Goal: Information Seeking & Learning: Learn about a topic

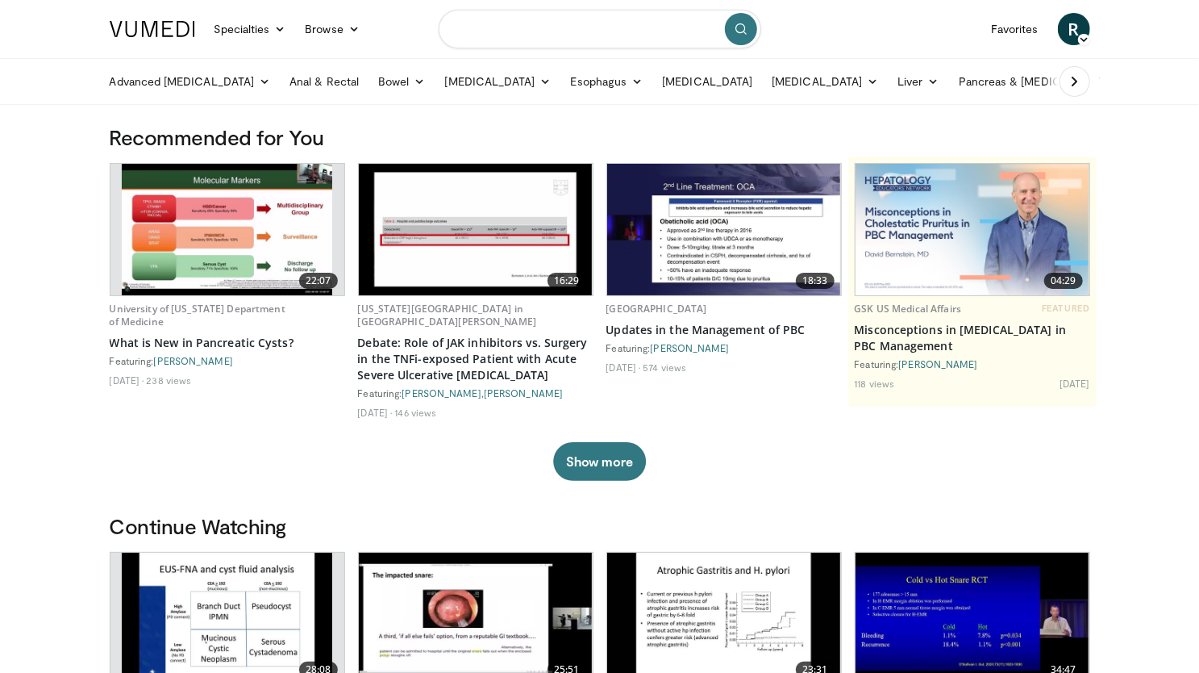
click at [547, 36] on input "Search topics, interventions" at bounding box center [600, 29] width 323 height 39
type input "**********"
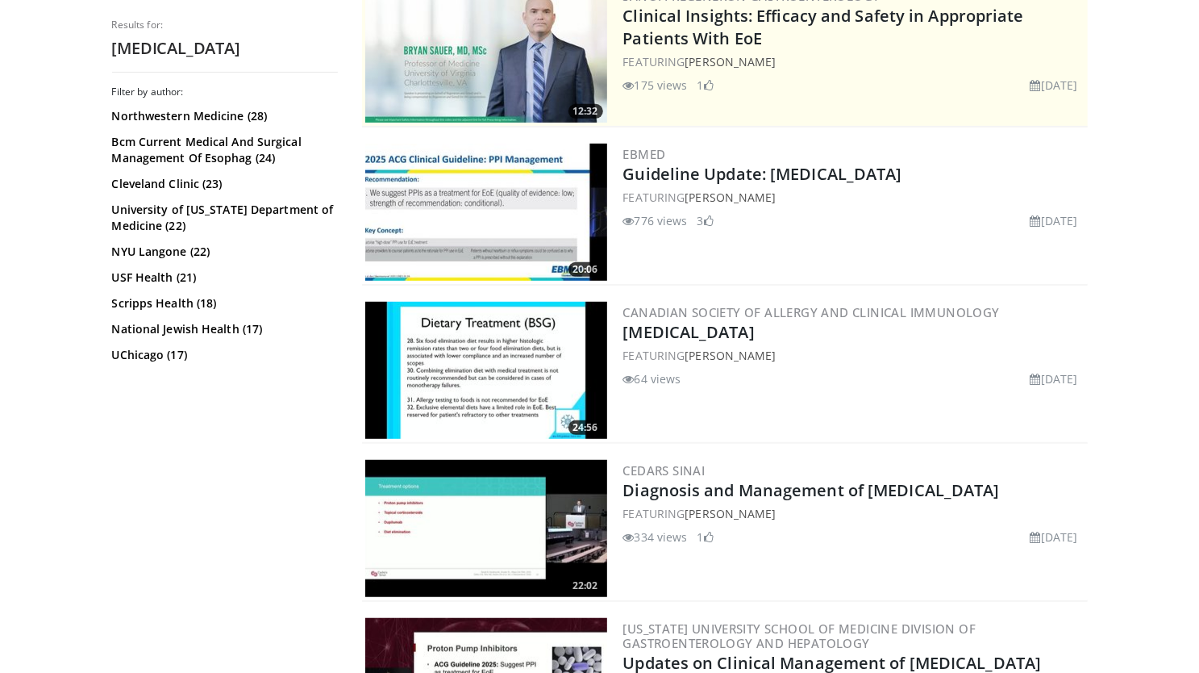
scroll to position [360, 0]
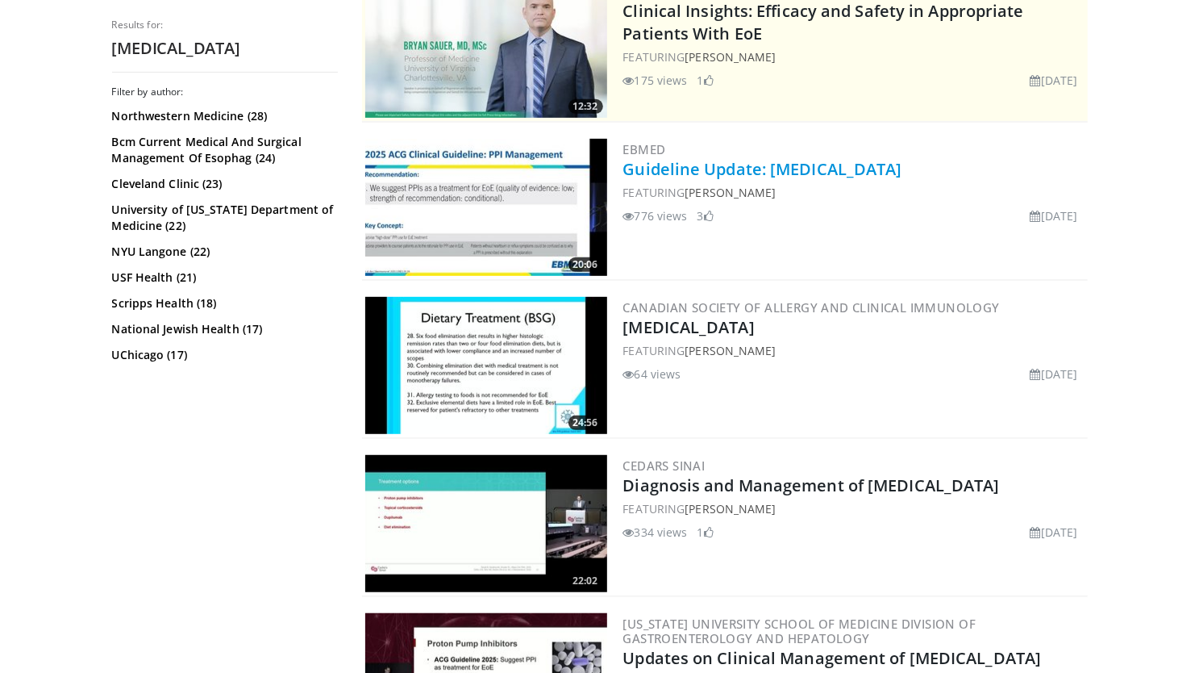
click at [678, 165] on link "Guideline Update: Eosinophilic Esophagitis" at bounding box center [762, 169] width 279 height 22
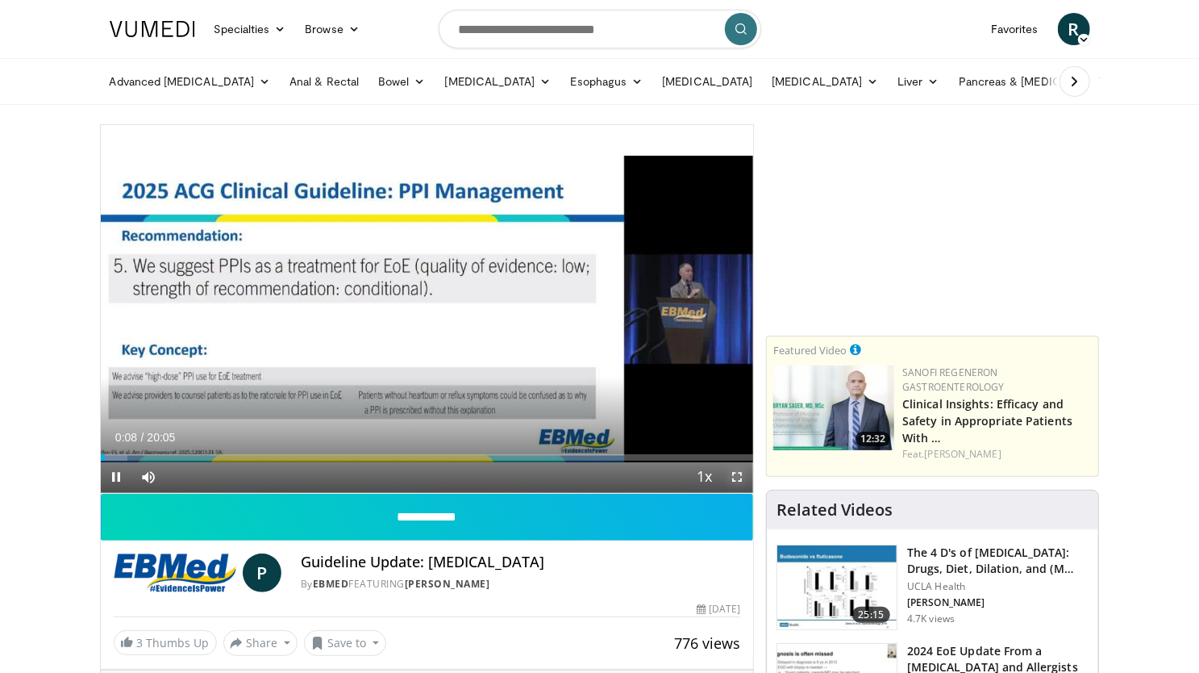
click at [734, 478] on span "Video Player" at bounding box center [737, 477] width 32 height 32
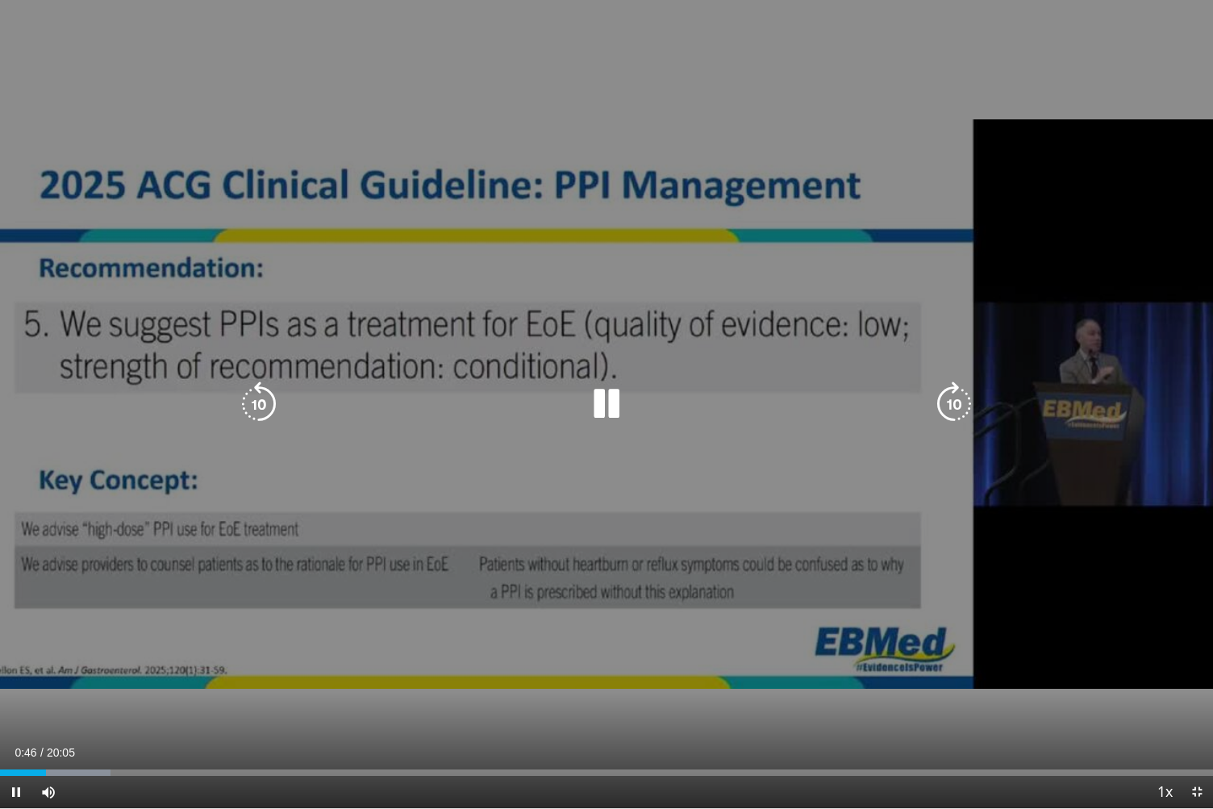
click at [256, 402] on icon "Video Player" at bounding box center [258, 404] width 45 height 45
click at [617, 396] on icon "Video Player" at bounding box center [606, 404] width 45 height 45
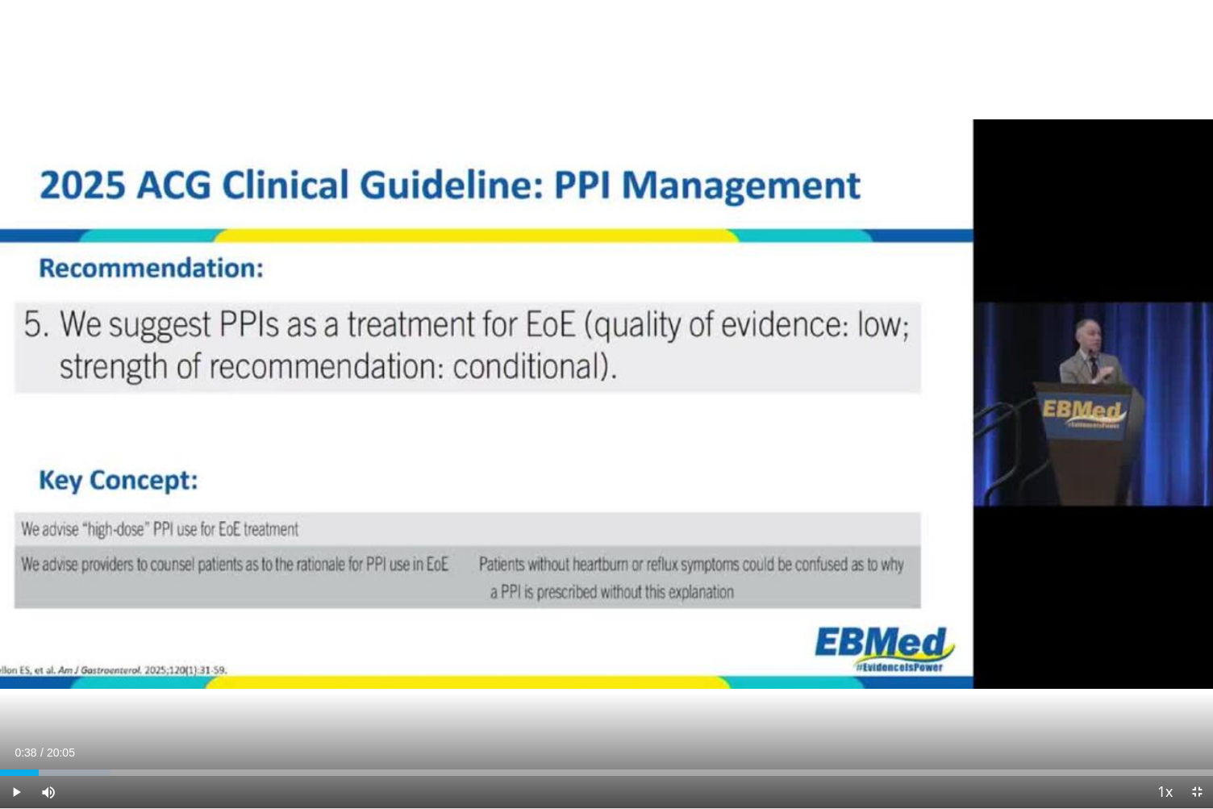
click at [596, 398] on div "10 seconds Tap to unmute" at bounding box center [606, 404] width 1213 height 808
click at [594, 415] on div "10 seconds Tap to unmute" at bounding box center [606, 404] width 1213 height 808
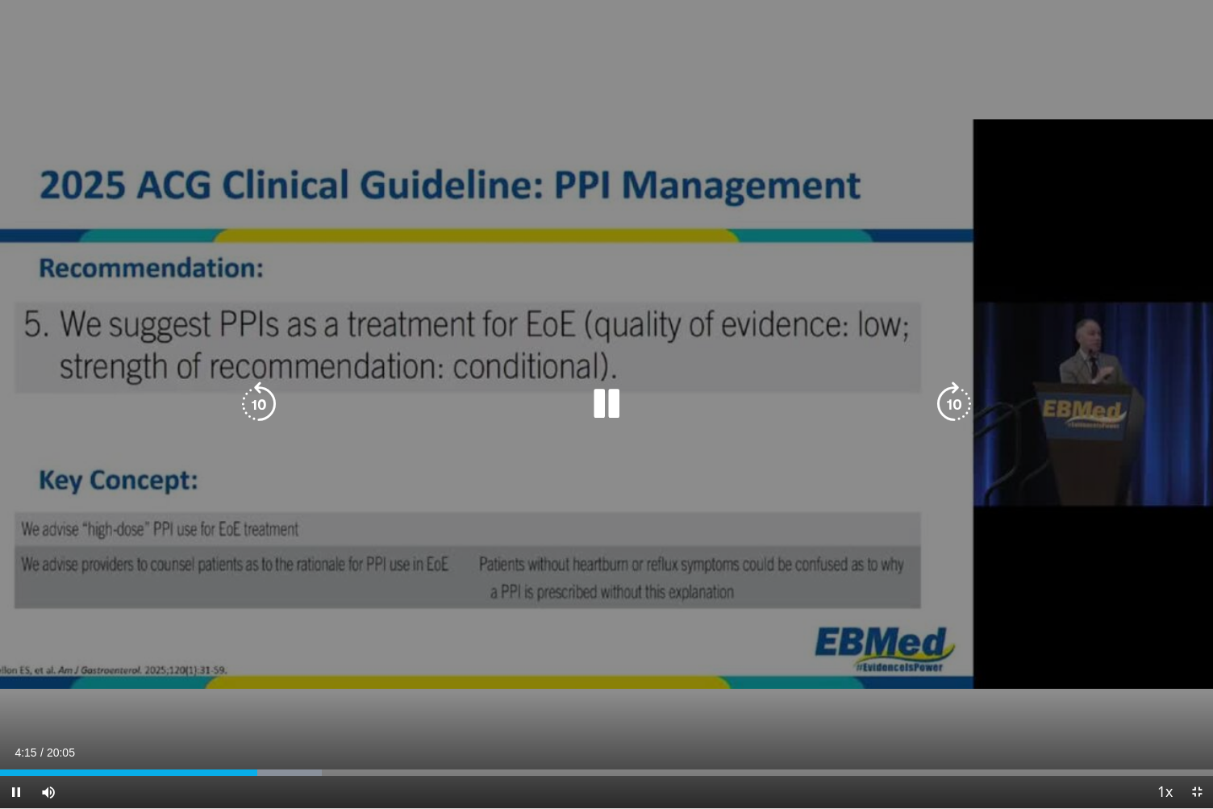
click at [611, 396] on icon "Video Player" at bounding box center [606, 404] width 45 height 45
click at [613, 399] on icon "Video Player" at bounding box center [606, 404] width 45 height 45
click at [260, 394] on icon "Video Player" at bounding box center [258, 404] width 45 height 45
click at [587, 392] on icon "Video Player" at bounding box center [606, 404] width 45 height 45
click at [590, 394] on icon "Video Player" at bounding box center [606, 404] width 45 height 45
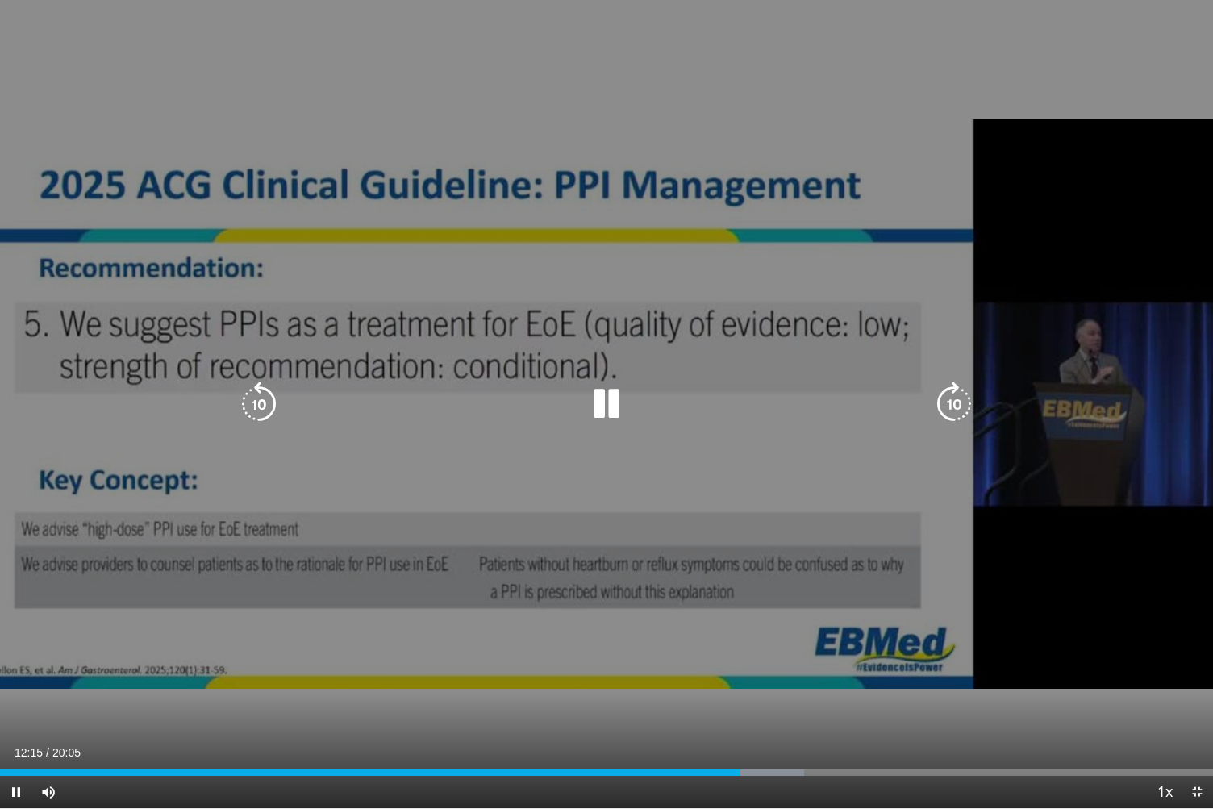
click at [622, 405] on icon "Video Player" at bounding box center [606, 404] width 45 height 45
click at [559, 348] on div "10 seconds Tap to unmute" at bounding box center [606, 404] width 1213 height 808
click at [558, 344] on div "10 seconds Tap to unmute" at bounding box center [606, 404] width 1213 height 808
click at [608, 389] on icon "Video Player" at bounding box center [606, 404] width 45 height 45
click at [255, 413] on icon "Video Player" at bounding box center [258, 404] width 45 height 45
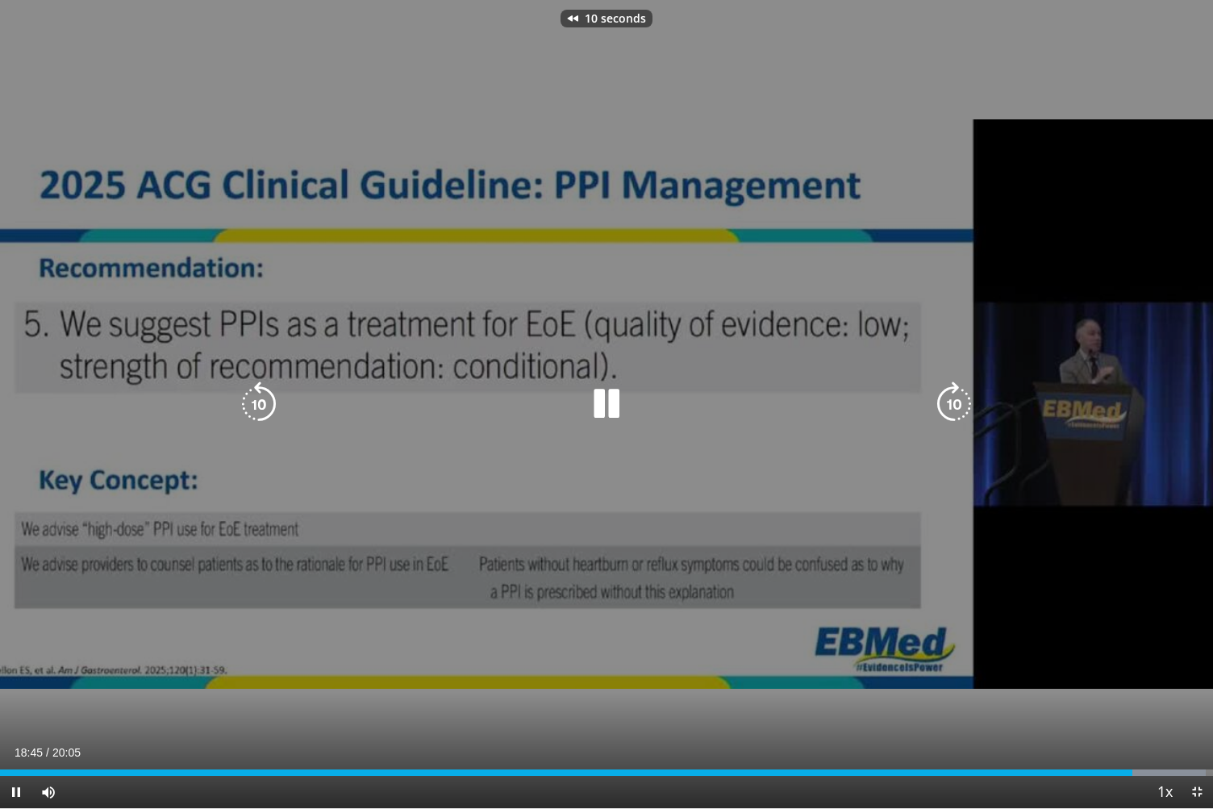
click at [529, 386] on div "10 seconds Tap to unmute" at bounding box center [606, 404] width 1213 height 808
click at [601, 390] on icon "Video Player" at bounding box center [606, 404] width 45 height 45
click at [259, 400] on icon "Video Player" at bounding box center [258, 404] width 45 height 45
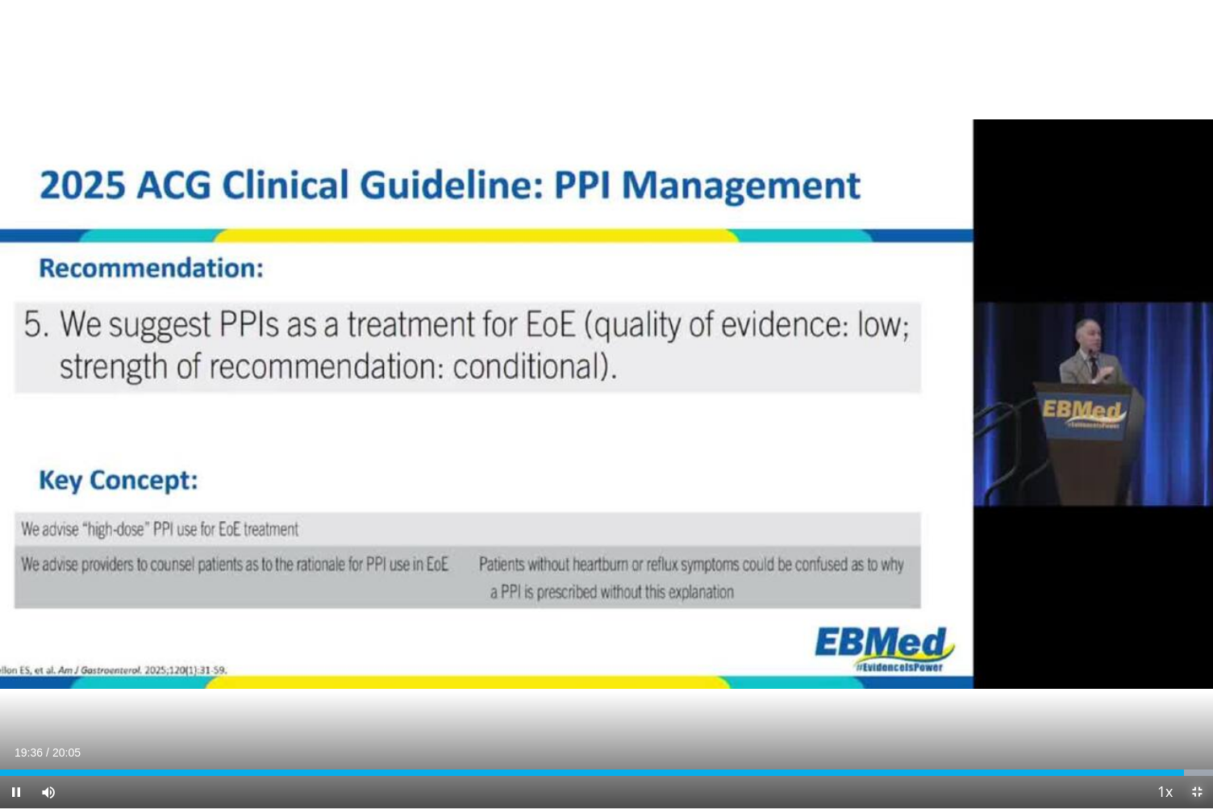
click at [1196, 672] on span "Video Player" at bounding box center [1197, 792] width 32 height 32
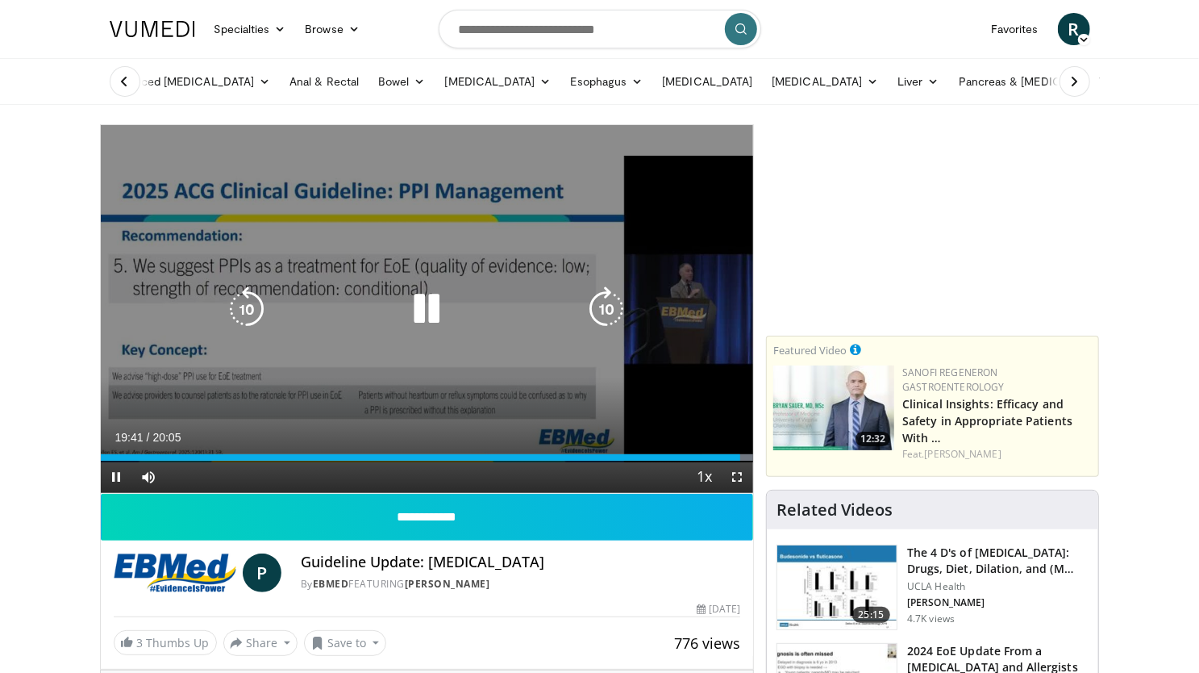
click at [498, 264] on div "10 seconds Tap to unmute" at bounding box center [427, 309] width 653 height 368
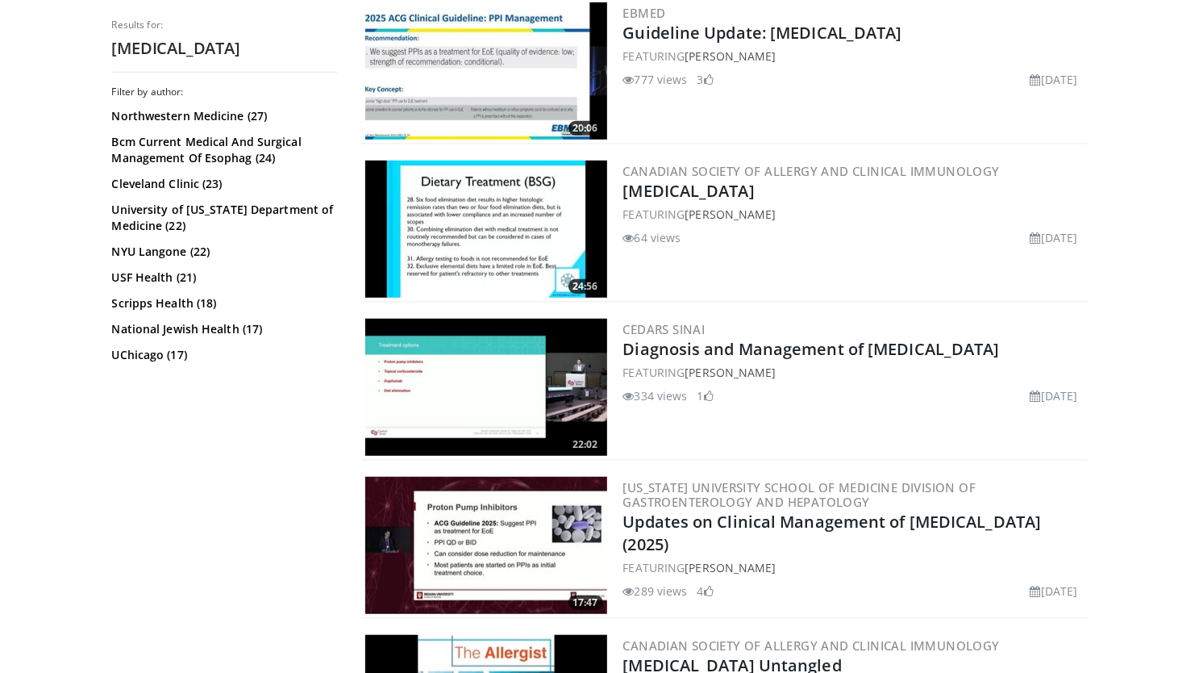
scroll to position [497, 0]
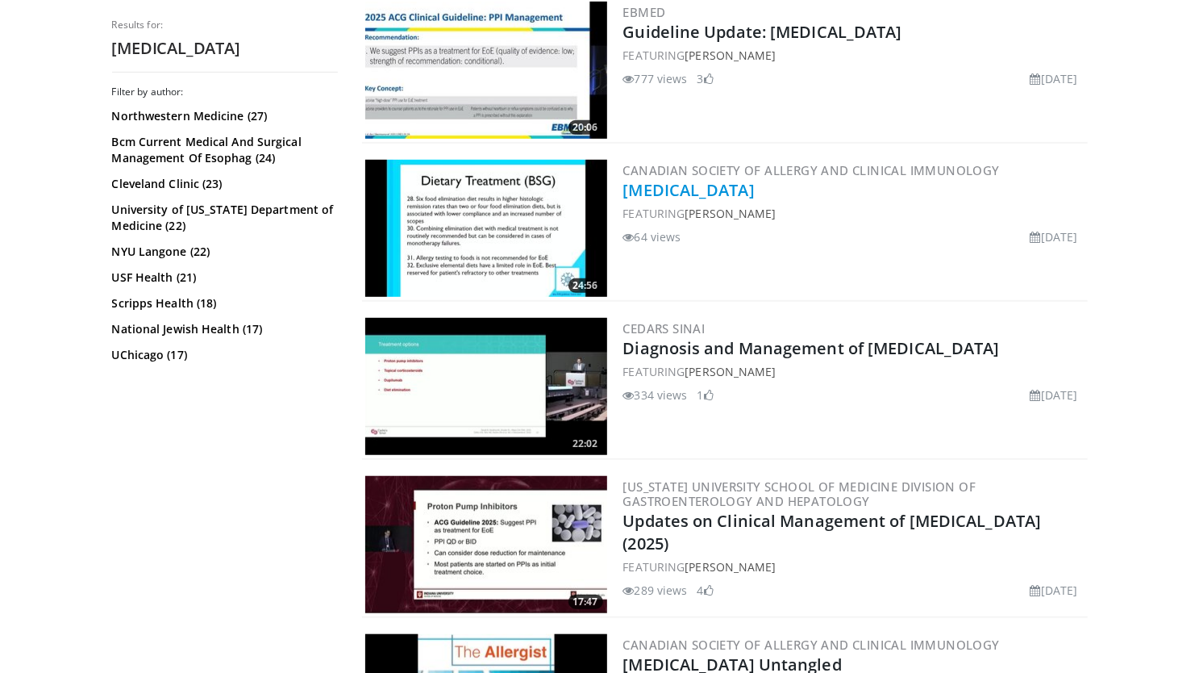
click at [723, 188] on link "[MEDICAL_DATA]" at bounding box center [688, 190] width 131 height 22
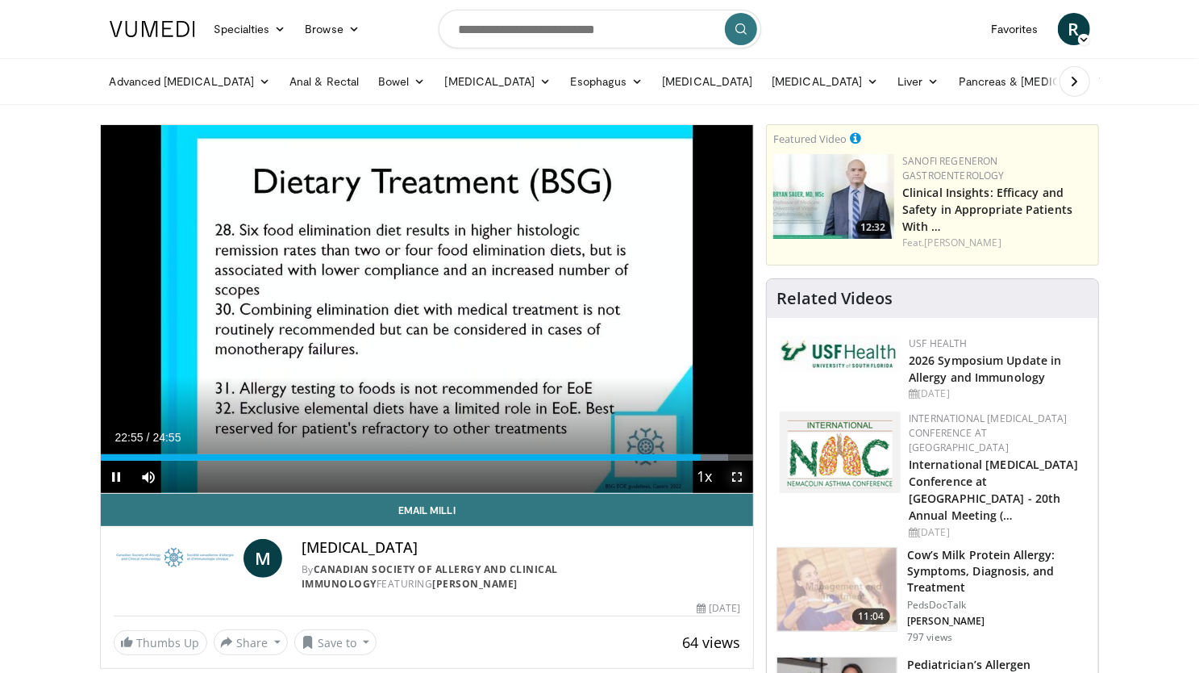
click at [744, 478] on span "Video Player" at bounding box center [737, 477] width 32 height 32
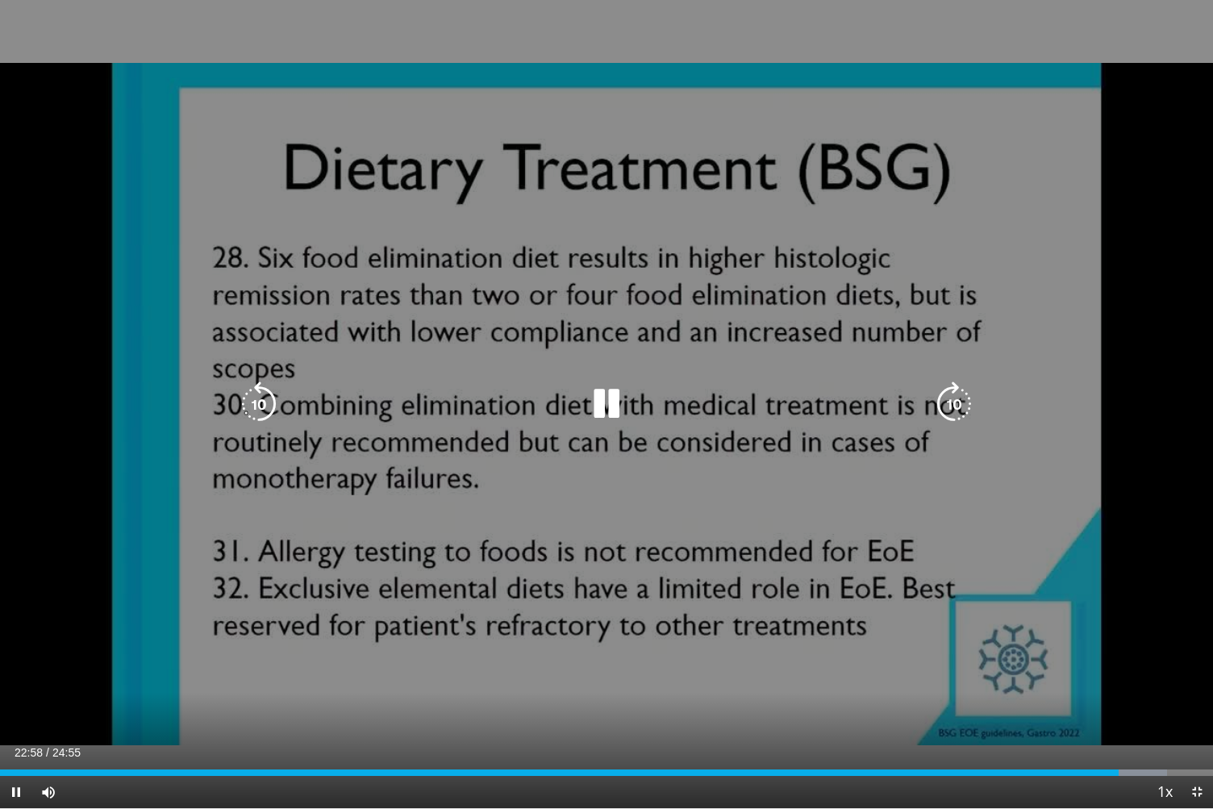
click at [787, 672] on div "10 seconds Tap to unmute" at bounding box center [606, 404] width 1213 height 808
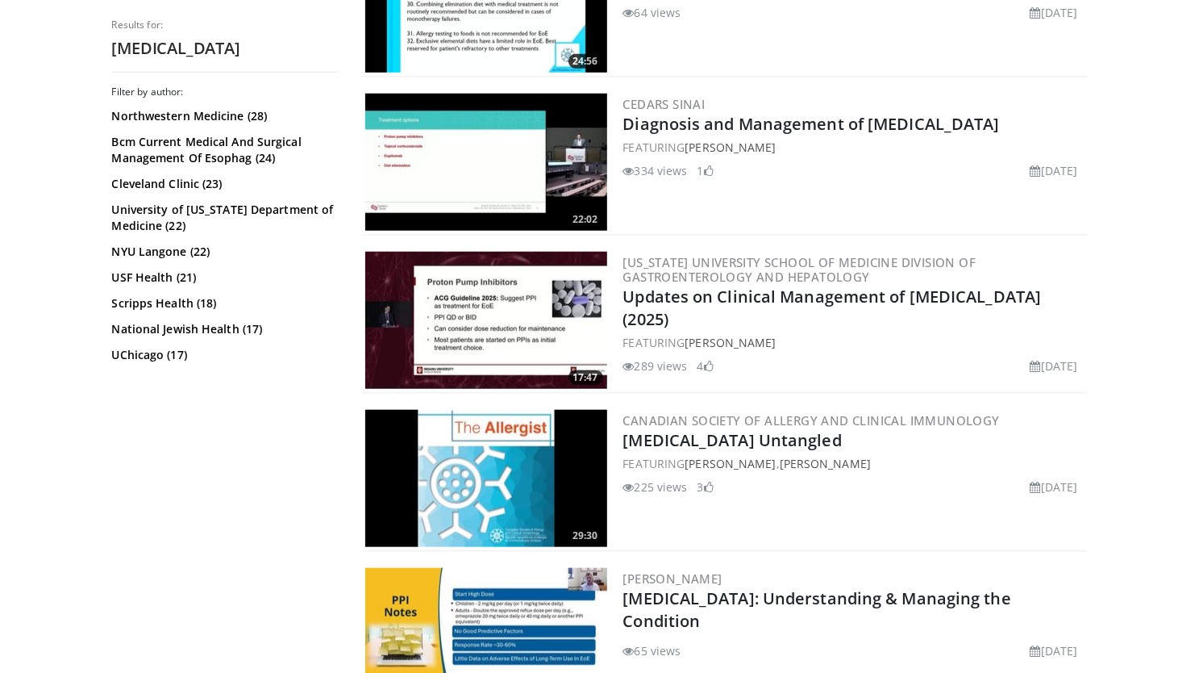
scroll to position [722, 0]
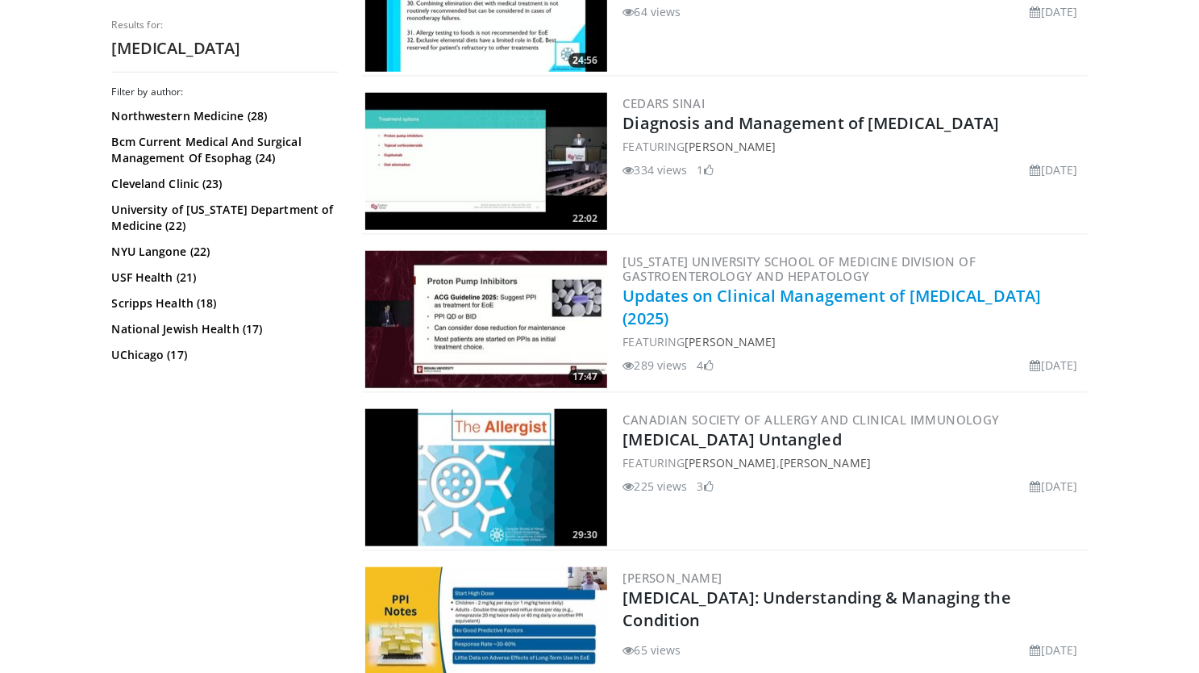
click at [808, 299] on link "Updates on Clinical Management of [MEDICAL_DATA] (2025)" at bounding box center [832, 307] width 419 height 44
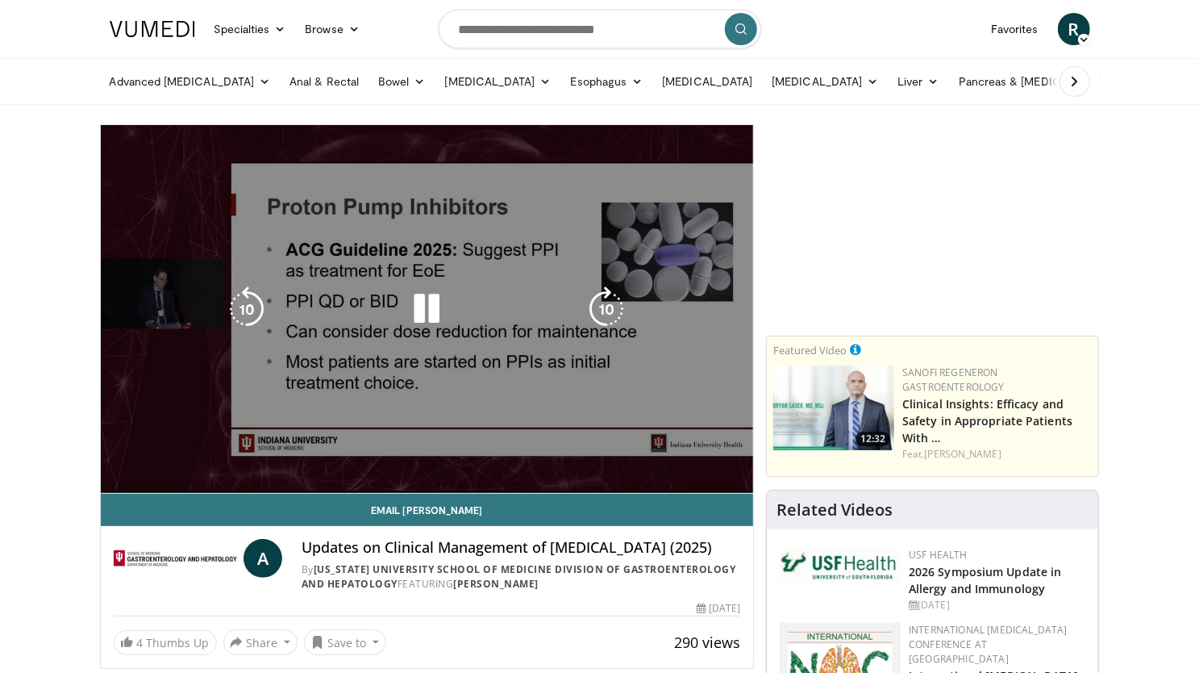
click at [473, 461] on video-js "**********" at bounding box center [427, 309] width 653 height 369
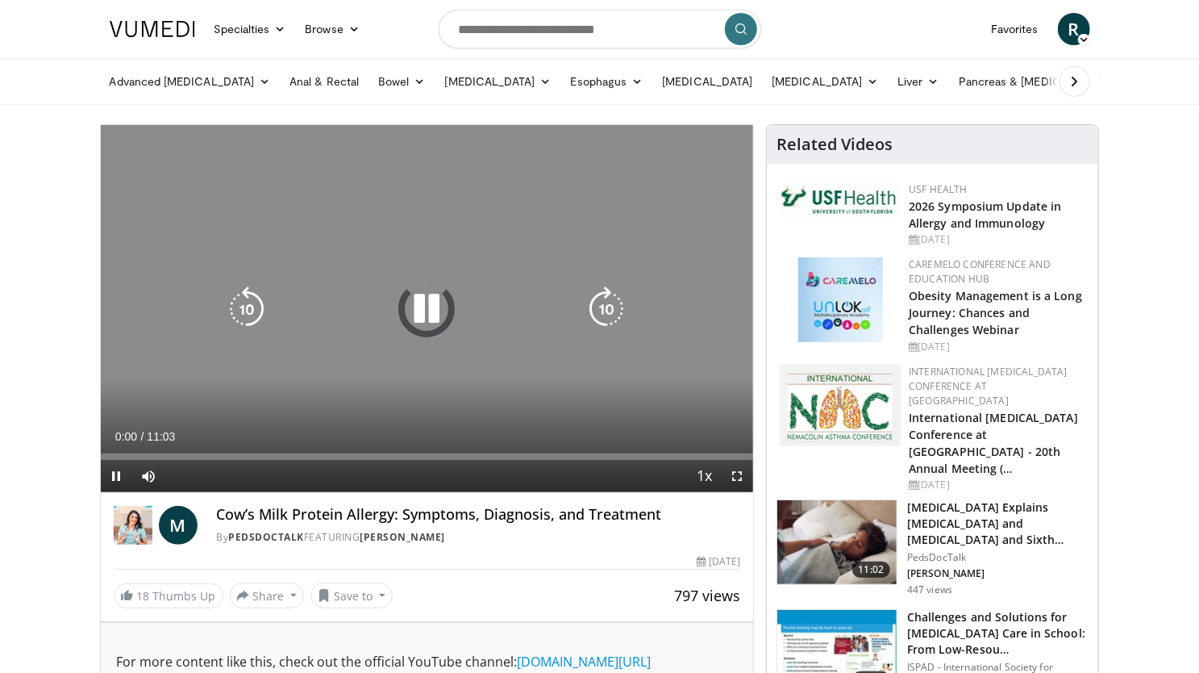
click at [427, 312] on icon "Video Player" at bounding box center [426, 308] width 45 height 45
